Goal: Information Seeking & Learning: Learn about a topic

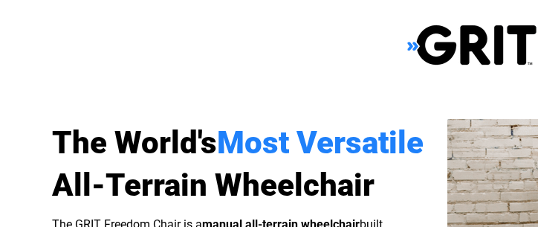
select select "US"
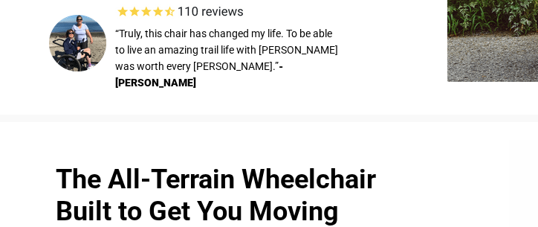
scroll to position [140, 0]
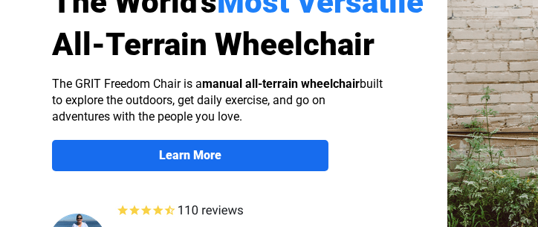
click at [208, 154] on strong "Learn More" at bounding box center [190, 155] width 62 height 14
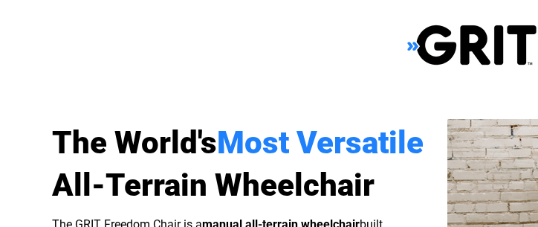
scroll to position [1152, 375]
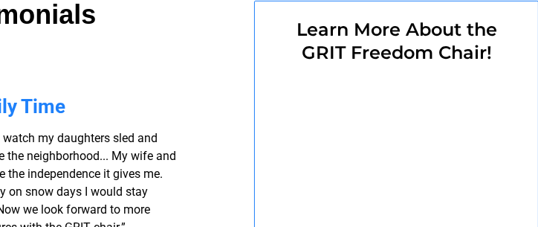
select select "US"
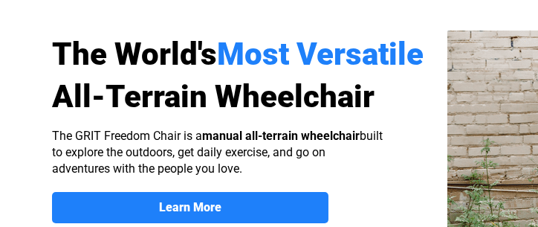
scroll to position [118, 0]
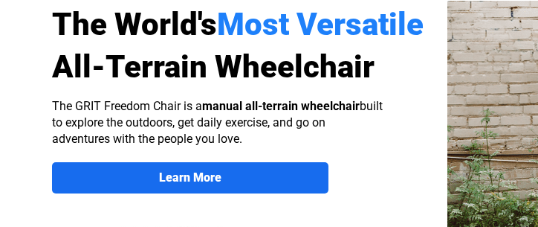
click at [182, 181] on strong "Learn More" at bounding box center [190, 177] width 62 height 14
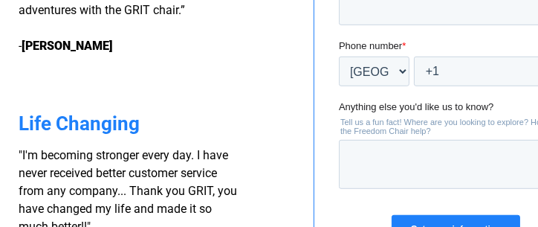
scroll to position [1339, 316]
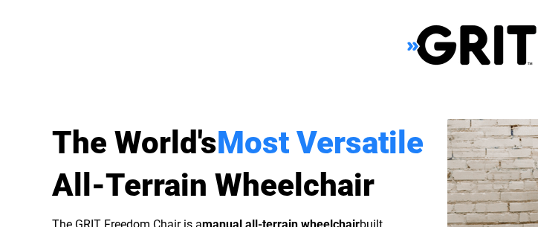
select select "US"
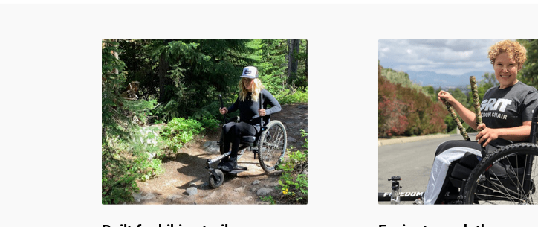
scroll to position [772, 0]
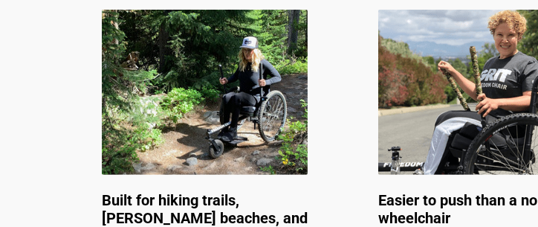
click at [398, 210] on span "Easier to push than a normal wheelchair" at bounding box center [472, 209] width 189 height 36
click at [436, 220] on span "Easier to push than a normal wheelchair" at bounding box center [472, 209] width 189 height 36
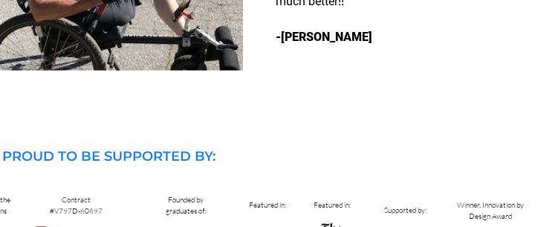
scroll to position [1725, 59]
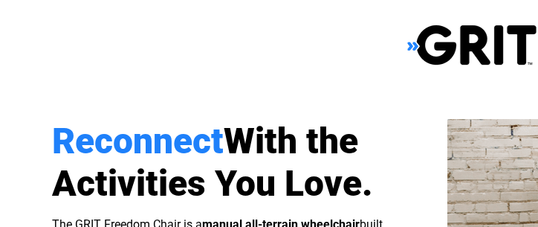
select select "US"
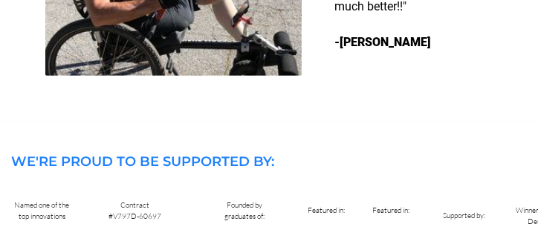
scroll to position [1721, 0]
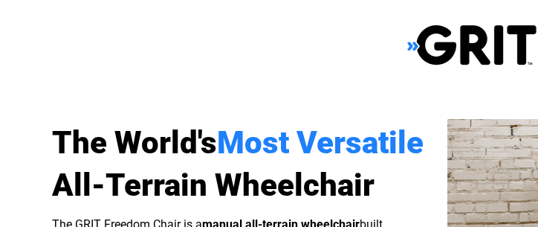
select select "US"
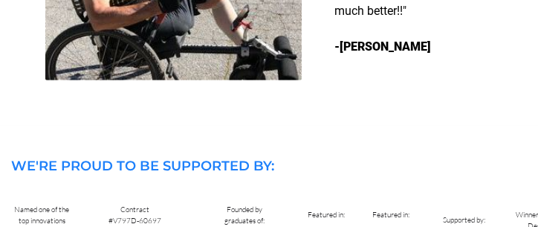
scroll to position [1725, 0]
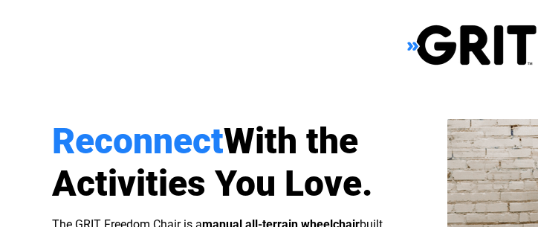
select select "US"
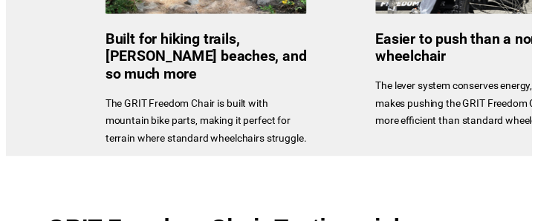
scroll to position [730, 0]
